Goal: Book appointment/travel/reservation

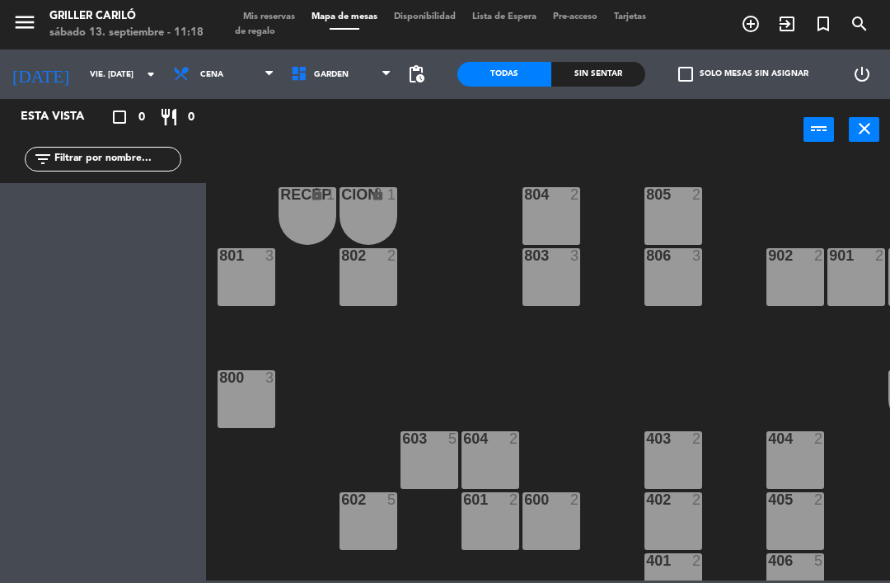
scroll to position [147, 5]
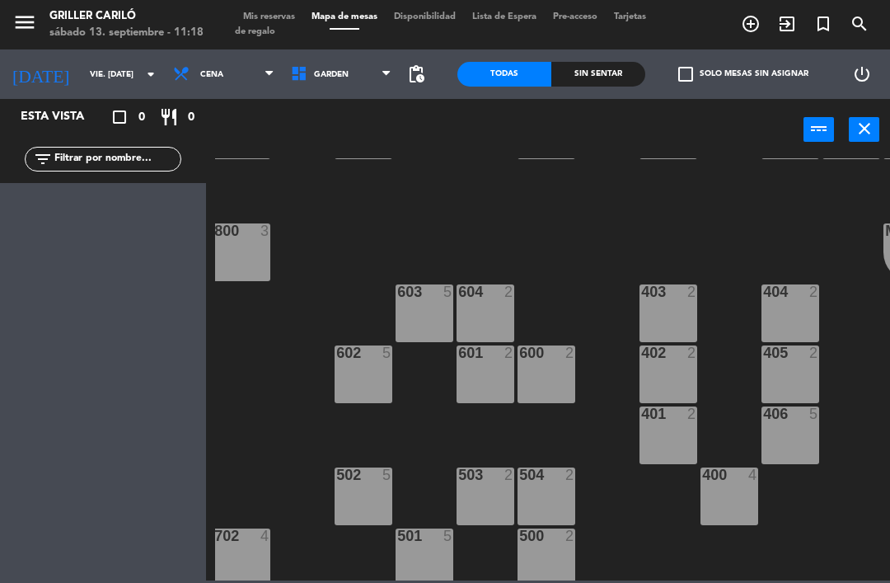
click at [274, 13] on span "Mis reservas" at bounding box center [269, 16] width 68 height 9
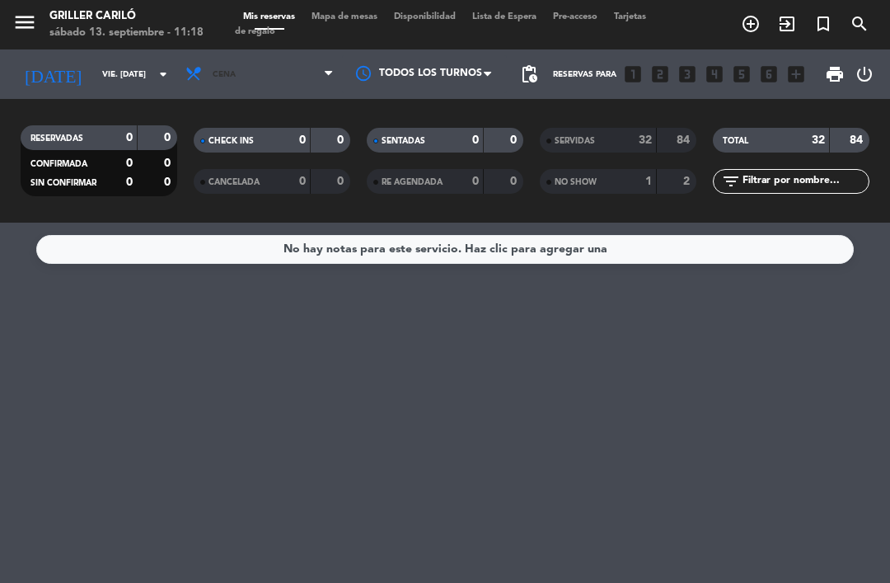
click at [281, 86] on span "Cena" at bounding box center [259, 74] width 165 height 36
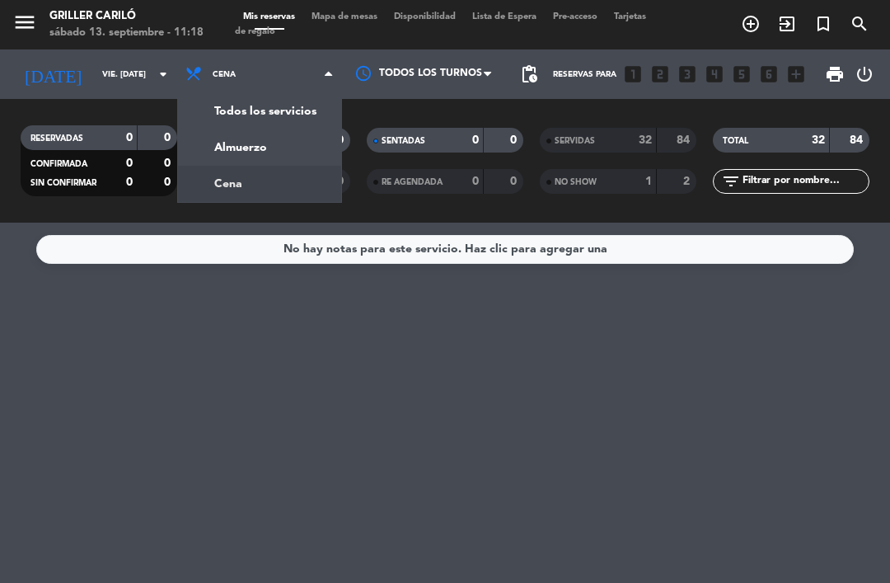
click at [286, 61] on span "Cena" at bounding box center [259, 74] width 165 height 36
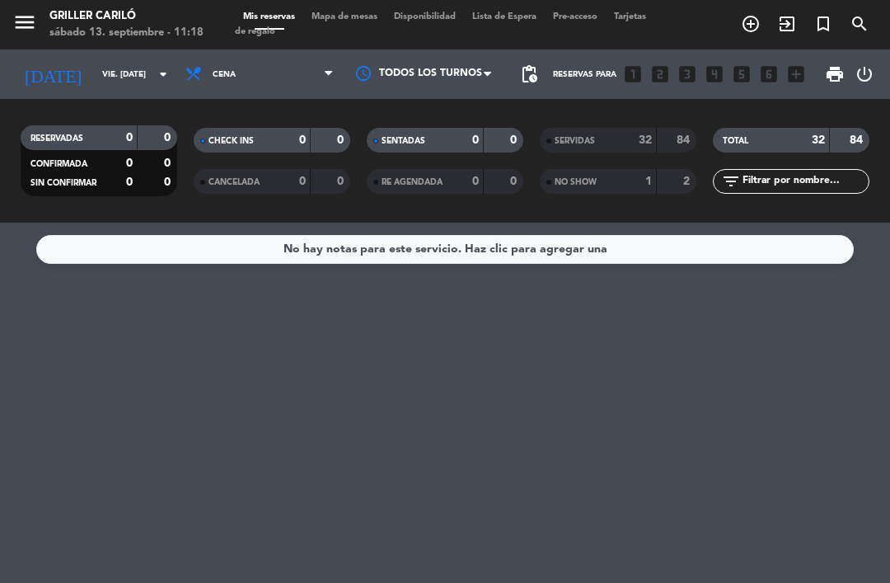
click at [110, 62] on input "vie. [DATE]" at bounding box center [150, 75] width 113 height 26
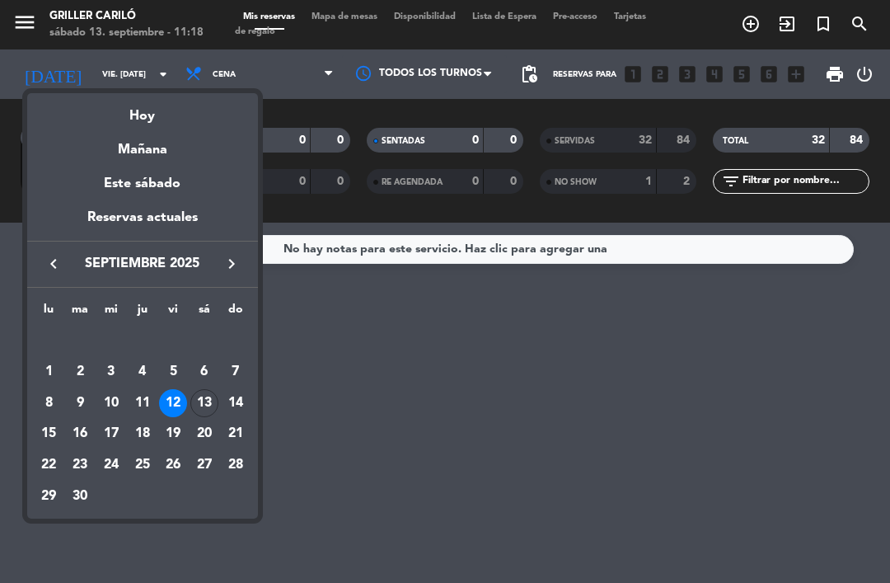
click at [203, 402] on div "13" at bounding box center [204, 403] width 28 height 28
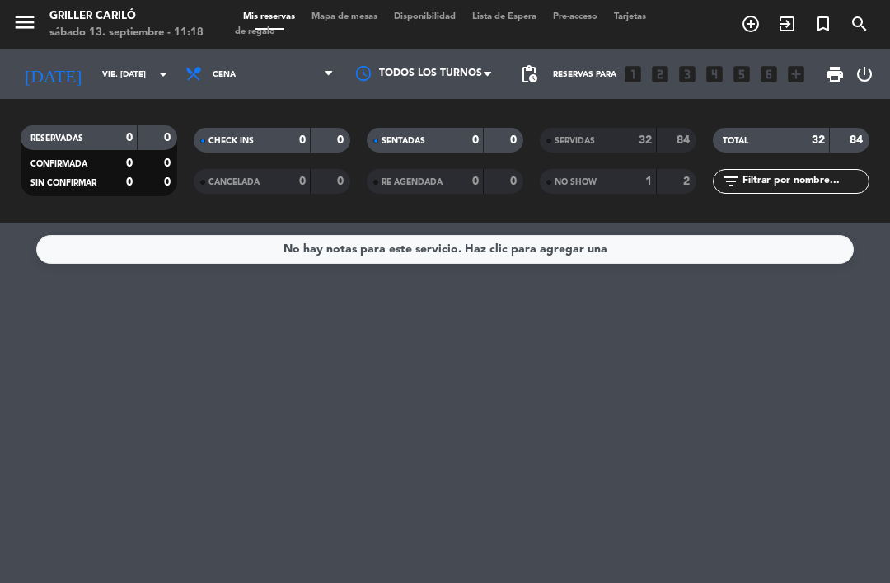
type input "sáb. [DATE]"
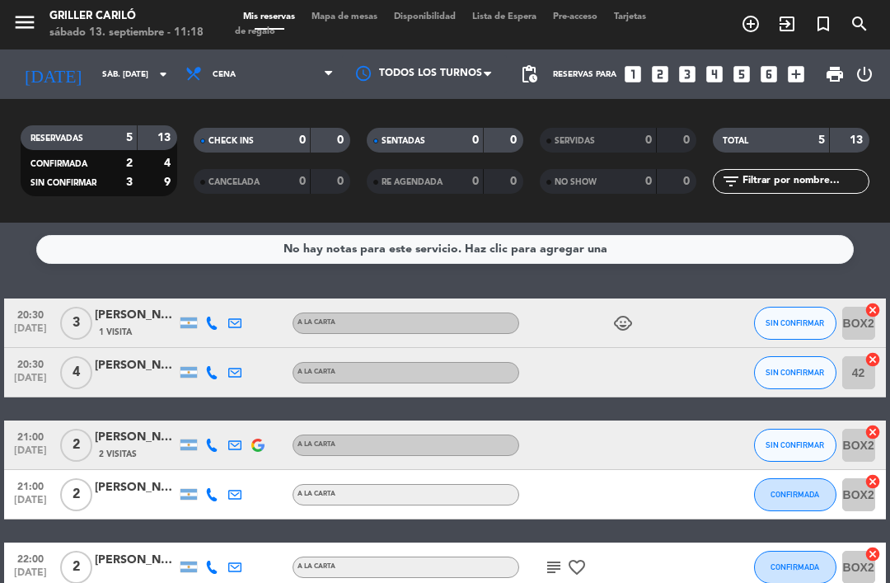
click at [347, 18] on span "Mapa de mesas" at bounding box center [344, 16] width 82 height 9
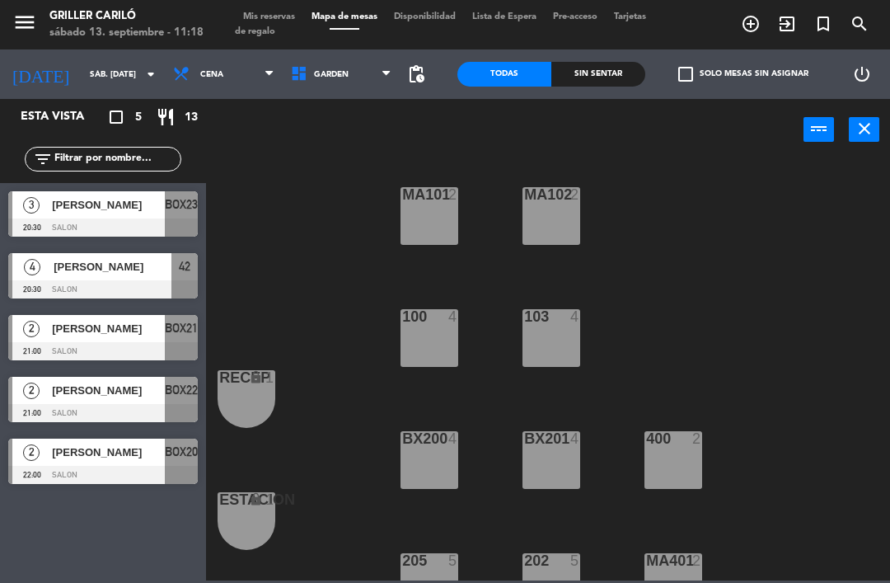
click at [246, 89] on span "Cena" at bounding box center [224, 74] width 118 height 36
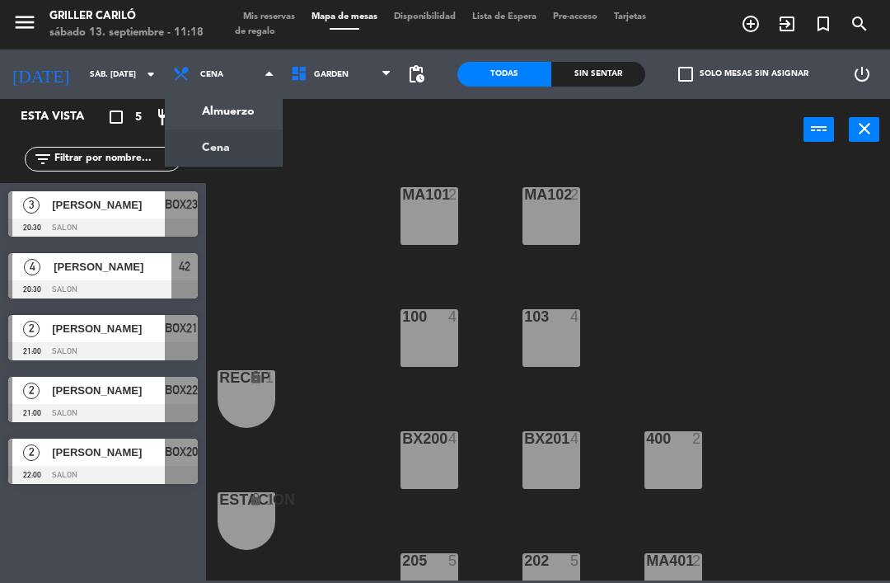
click at [246, 111] on ng-component "menu Griller Cariló sábado 13. septiembre - 11:18 Mis reservas Mapa de mesas Di…" at bounding box center [445, 290] width 890 height 580
